Goal: Task Accomplishment & Management: Complete application form

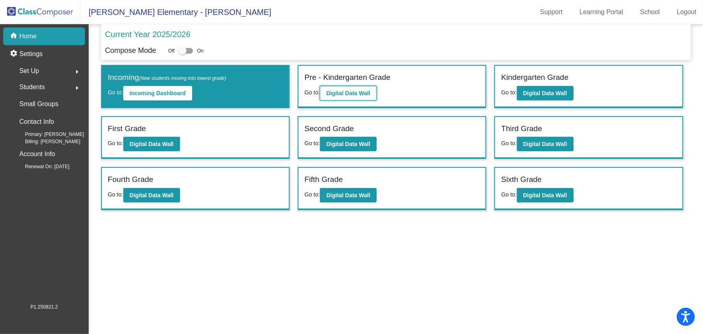
click at [364, 91] on b "Digital Data Wall" at bounding box center [349, 93] width 44 height 6
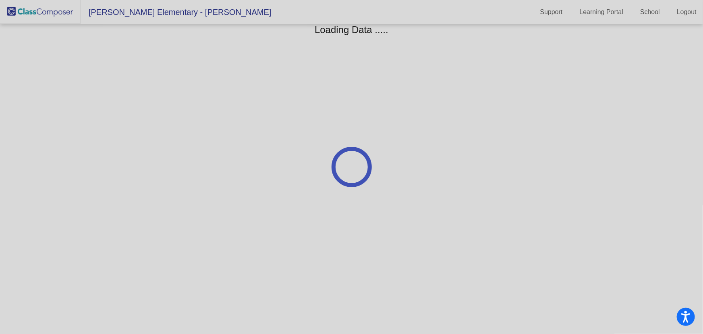
click at [364, 91] on div at bounding box center [351, 167] width 703 height 334
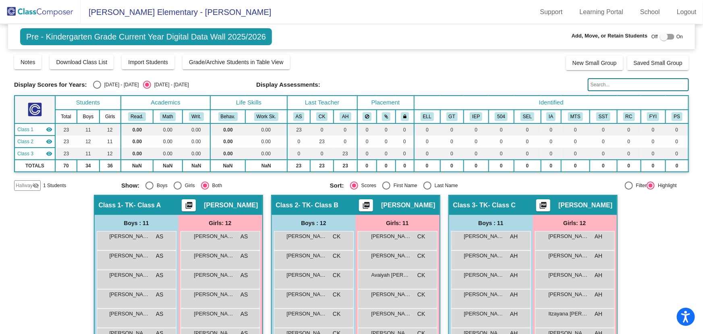
click at [34, 185] on mat-icon "visibility_off" at bounding box center [36, 185] width 6 height 6
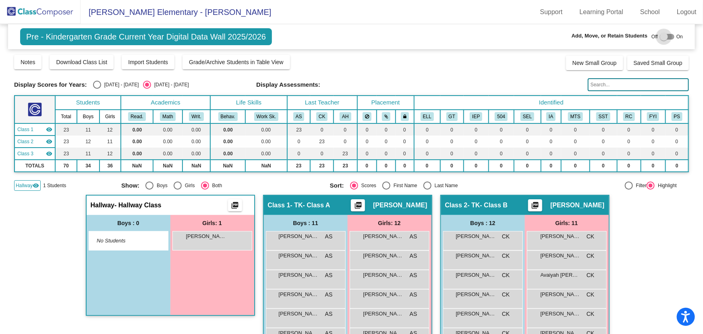
click at [665, 35] on div at bounding box center [667, 37] width 15 height 6
checkbox input "true"
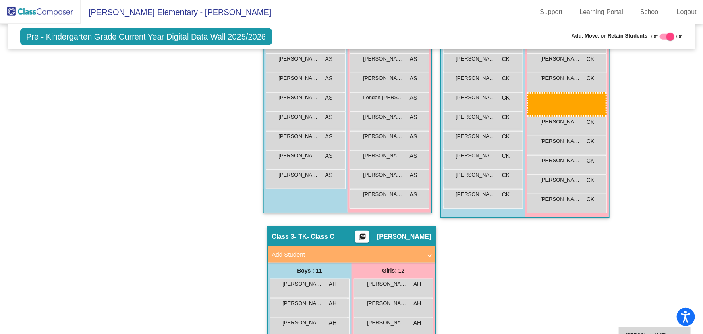
scroll to position [278, 0]
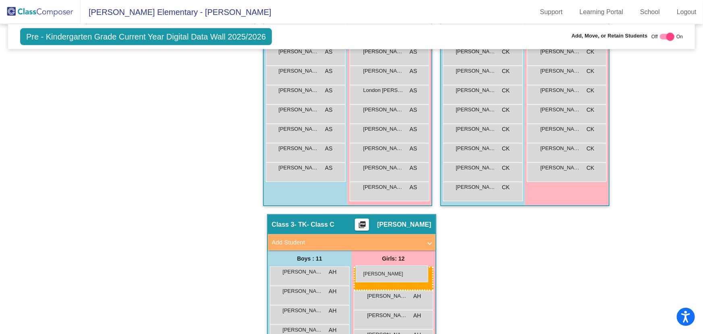
drag, startPoint x: 216, startPoint y: 254, endPoint x: 356, endPoint y: 265, distance: 139.9
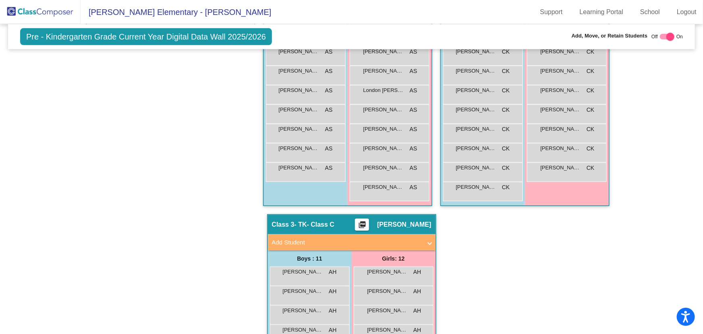
click at [484, 288] on div "Hallway - Hallway Class picture_as_pdf Add Student First Name Last Name Student…" at bounding box center [351, 214] width 675 height 595
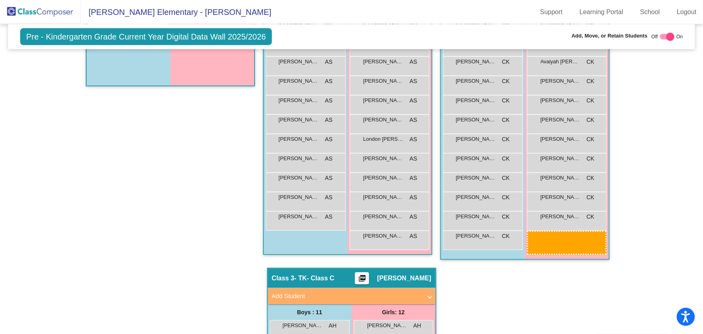
scroll to position [237, 0]
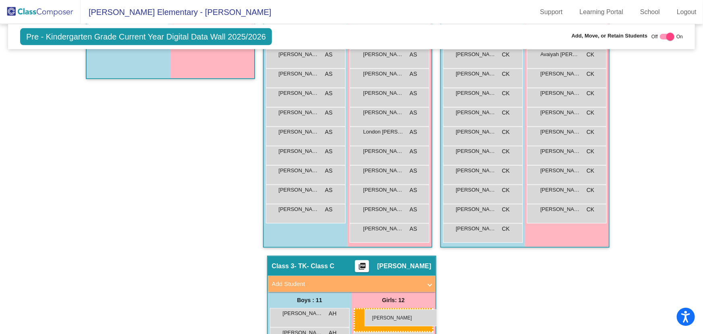
drag, startPoint x: 223, startPoint y: 164, endPoint x: 365, endPoint y: 309, distance: 202.7
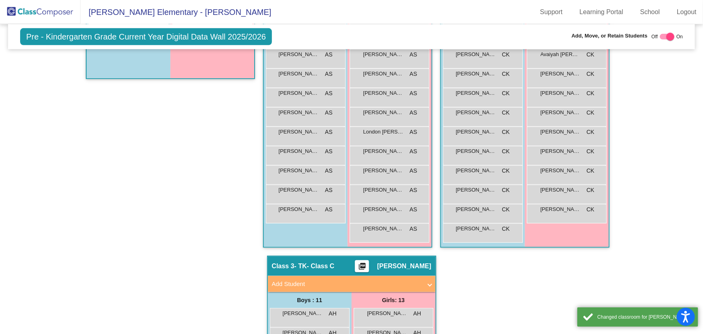
click at [493, 310] on div "Hallway - Hallway Class picture_as_pdf Add Student First Name Last Name Student…" at bounding box center [351, 265] width 675 height 614
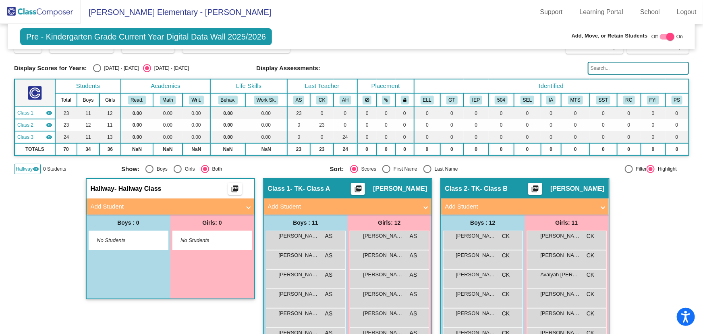
click at [20, 168] on span "Hallway" at bounding box center [24, 168] width 17 height 7
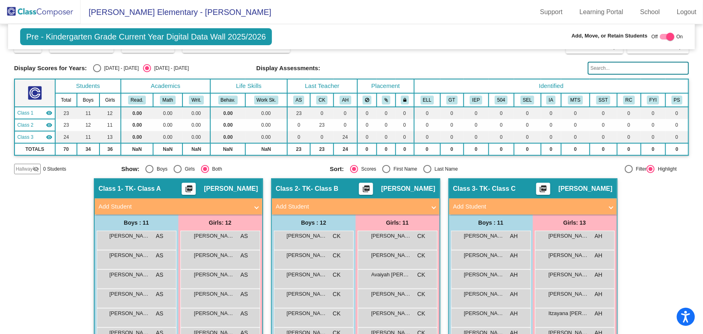
drag, startPoint x: 668, startPoint y: 245, endPoint x: 344, endPoint y: 71, distance: 367.5
click at [666, 243] on div "Hallway - Hallway Class picture_as_pdf Add Student First Name Last Name Student…" at bounding box center [351, 336] width 675 height 317
drag, startPoint x: 44, startPoint y: 16, endPoint x: 49, endPoint y: 21, distance: 7.1
click at [44, 17] on img at bounding box center [40, 12] width 81 height 24
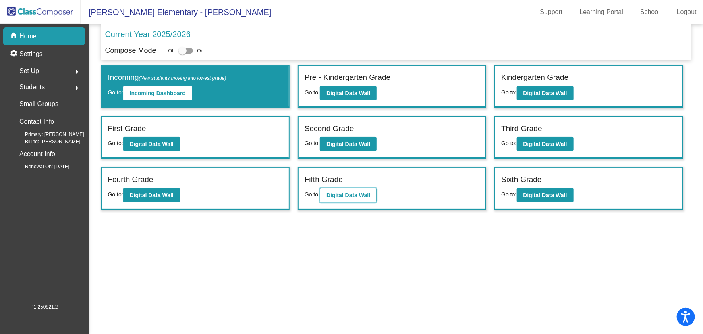
click at [358, 193] on b "Digital Data Wall" at bounding box center [349, 195] width 44 height 6
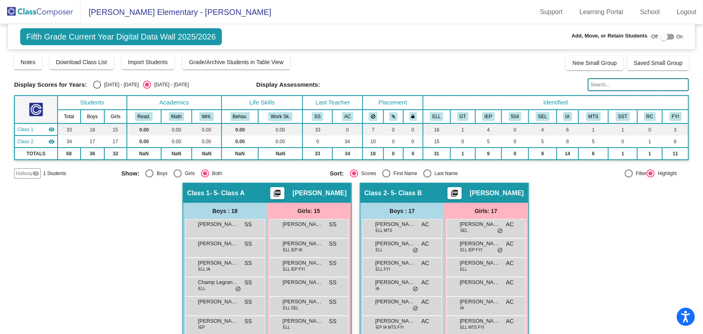
click at [33, 171] on mat-icon "visibility_off" at bounding box center [36, 173] width 6 height 6
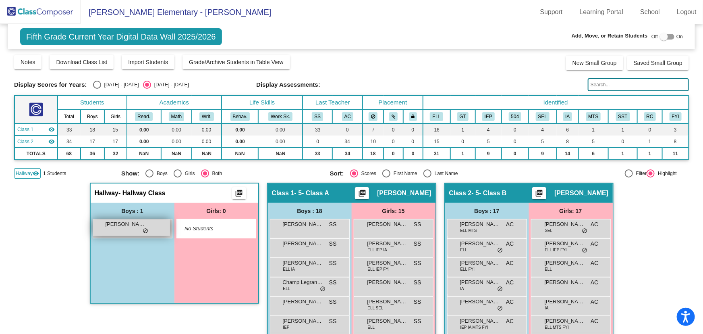
click at [139, 227] on span "[PERSON_NAME] [PERSON_NAME]" at bounding box center [126, 224] width 40 height 8
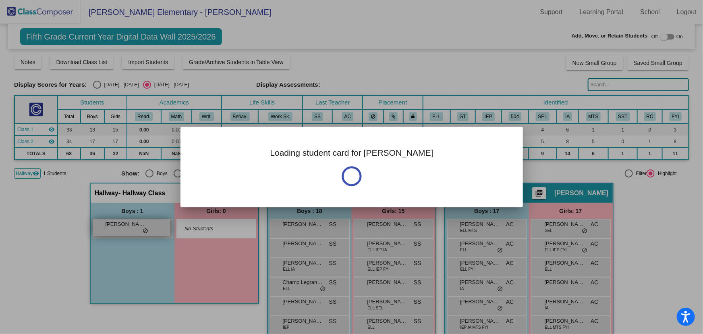
click at [139, 227] on div at bounding box center [351, 167] width 703 height 334
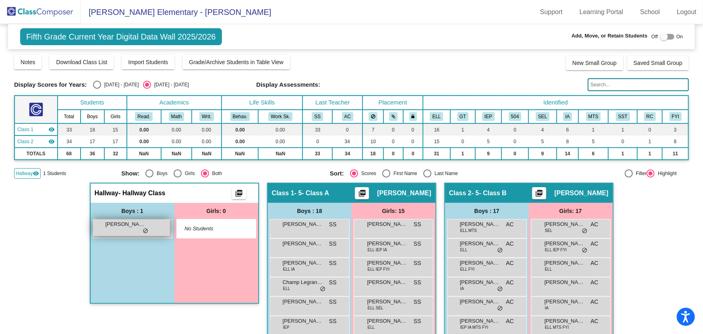
click at [131, 226] on span "[PERSON_NAME] [PERSON_NAME]" at bounding box center [126, 224] width 40 height 8
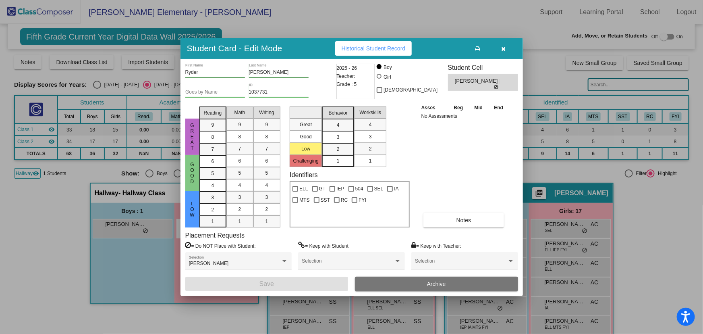
click at [466, 284] on button "Archive" at bounding box center [436, 284] width 163 height 15
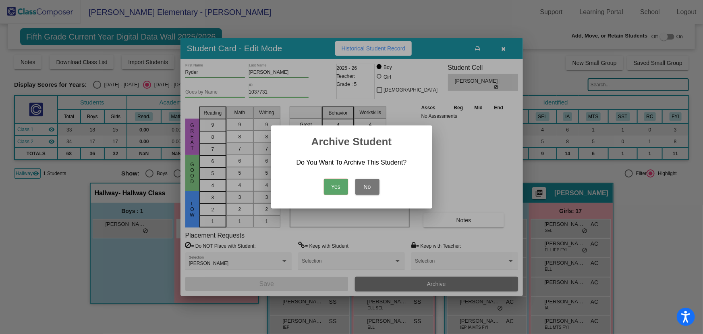
click at [335, 187] on button "Yes" at bounding box center [336, 187] width 24 height 16
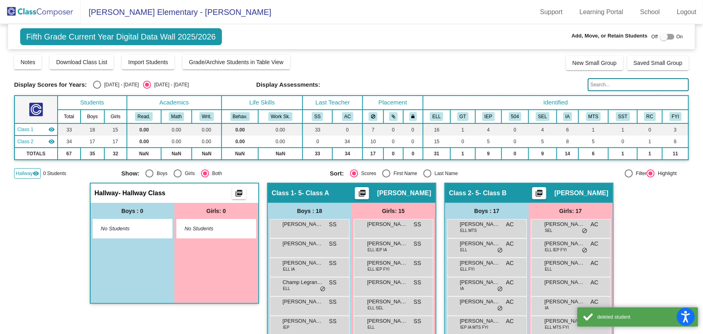
click at [29, 170] on span "Hallway" at bounding box center [24, 173] width 17 height 7
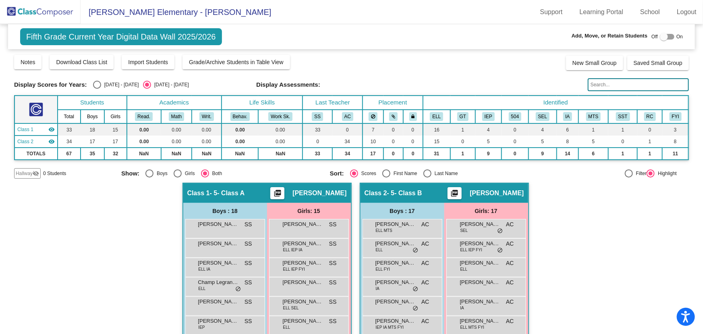
drag, startPoint x: 599, startPoint y: 227, endPoint x: 214, endPoint y: 73, distance: 415.2
click at [38, 14] on img at bounding box center [40, 12] width 81 height 24
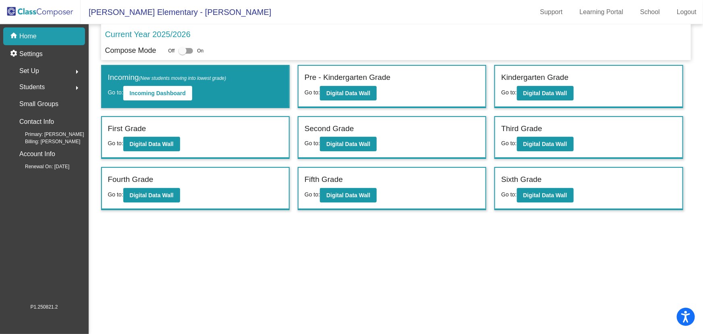
drag, startPoint x: 571, startPoint y: 253, endPoint x: 641, endPoint y: 35, distance: 228.8
click at [572, 242] on mat-sidenav-content "Current Year 2025/2026 Compose Mode Off On Incoming (New students moving into l…" at bounding box center [396, 179] width 615 height 310
click at [318, 243] on mat-sidenav-content "Current Year 2025/2026 Compose Mode Off On Incoming (New students moving into l…" at bounding box center [396, 179] width 615 height 310
click at [402, 270] on mat-sidenav-content "Current Year 2025/2026 Compose Mode Off On Incoming (New students moving into l…" at bounding box center [396, 179] width 615 height 310
click at [342, 97] on button "Digital Data Wall" at bounding box center [348, 93] width 57 height 15
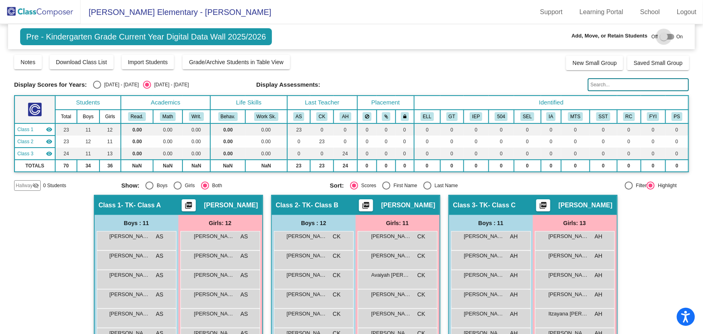
click at [662, 35] on div at bounding box center [664, 37] width 8 height 8
checkbox input "true"
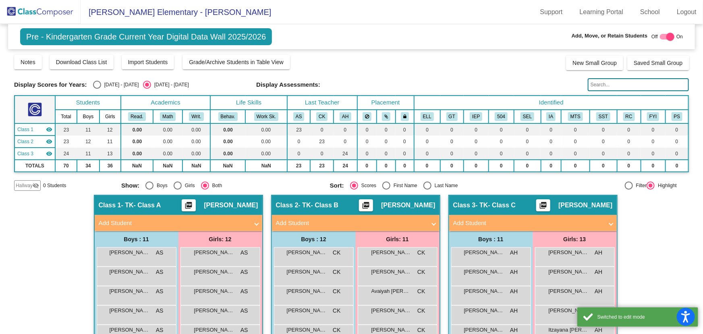
click at [178, 219] on mat-panel-title "Add Student" at bounding box center [174, 222] width 150 height 9
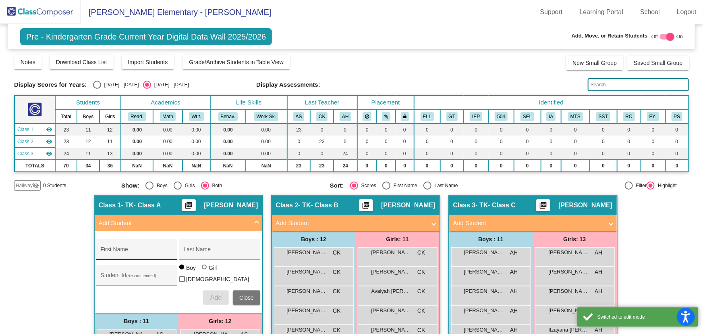
click at [143, 247] on div "First Name" at bounding box center [137, 251] width 73 height 17
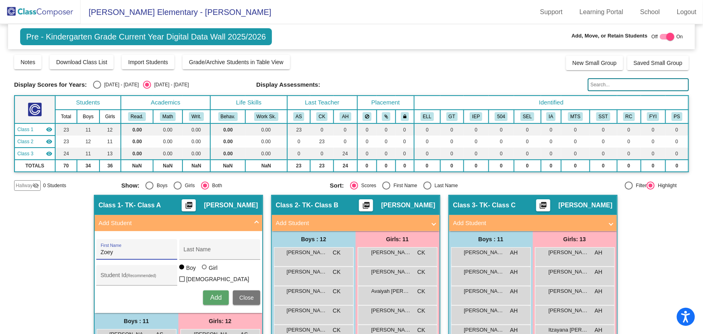
type input "Zoey"
type input "Balestier [PERSON_NAME]"
type input "1050169"
click at [202, 269] on div at bounding box center [204, 266] width 5 height 5
click at [205, 271] on input "Girl" at bounding box center [205, 271] width 0 height 0
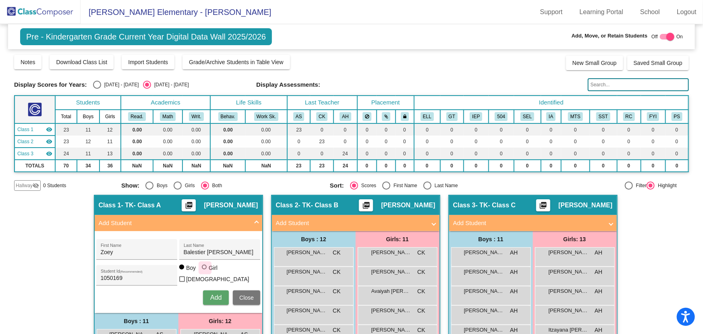
radio input "true"
click at [213, 294] on span "Add" at bounding box center [215, 297] width 11 height 7
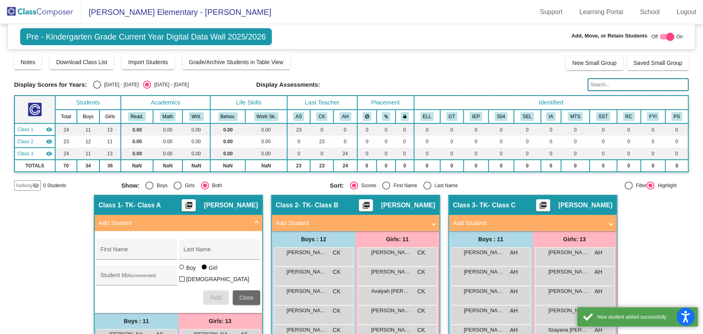
click at [243, 290] on button "Close" at bounding box center [246, 297] width 27 height 15
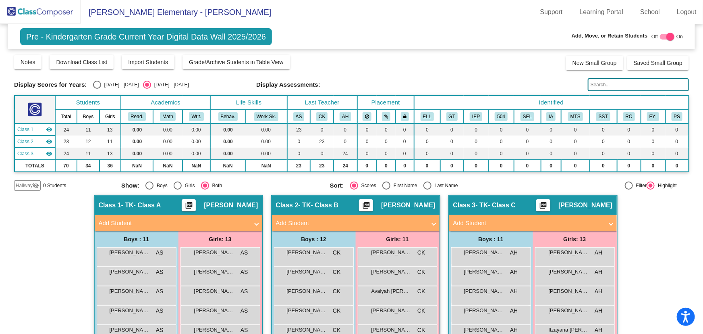
click at [56, 16] on img at bounding box center [40, 12] width 81 height 24
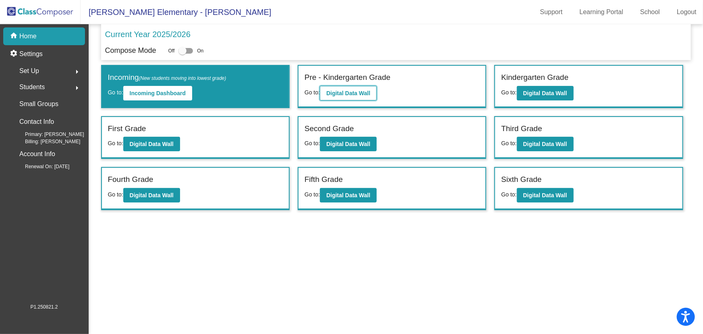
click at [357, 92] on b "Digital Data Wall" at bounding box center [349, 93] width 44 height 6
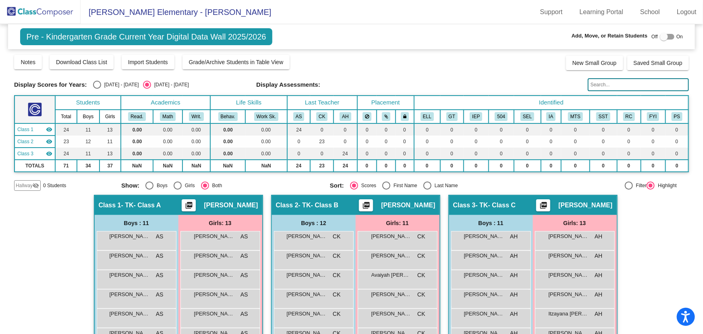
click at [35, 9] on img at bounding box center [40, 12] width 81 height 24
